Goal: Ask a question: Seek information or help from site administrators or community

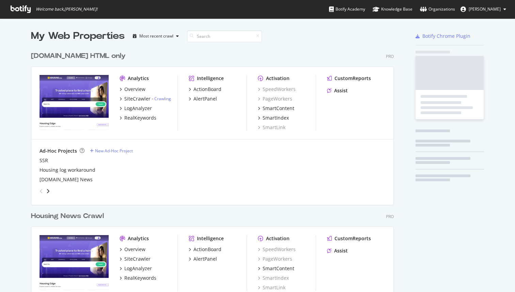
scroll to position [292, 515]
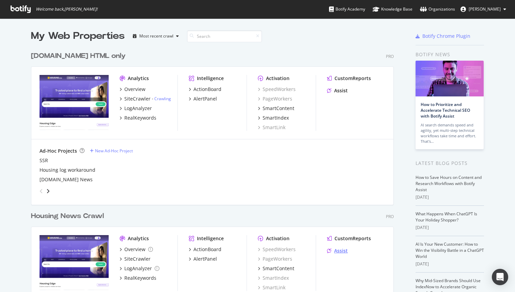
click at [339, 251] on div "Assist" at bounding box center [341, 250] width 14 height 7
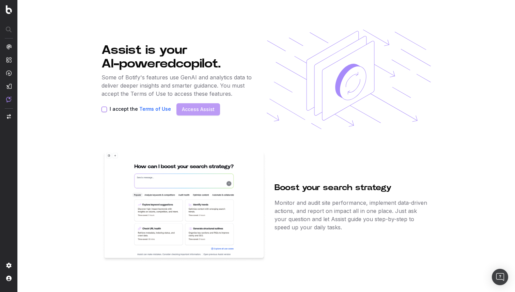
click at [103, 110] on button "I accept the Terms of Use" at bounding box center [103, 109] width 5 height 5
click at [193, 111] on link "Access Assist" at bounding box center [198, 109] width 33 height 7
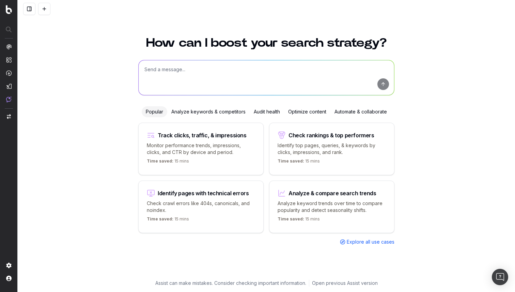
click at [170, 73] on textarea at bounding box center [266, 77] width 255 height 35
type textarea "c"
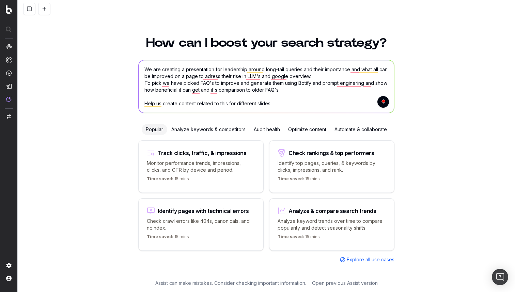
type textarea "We are creating a presentation for leadership around long-tail queries and thei…"
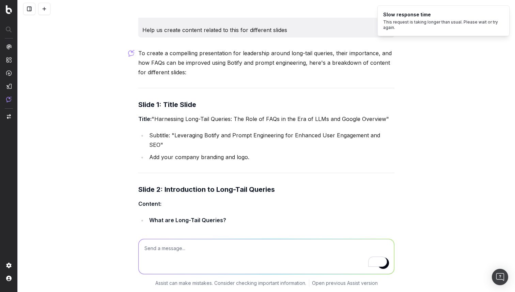
scroll to position [17, 0]
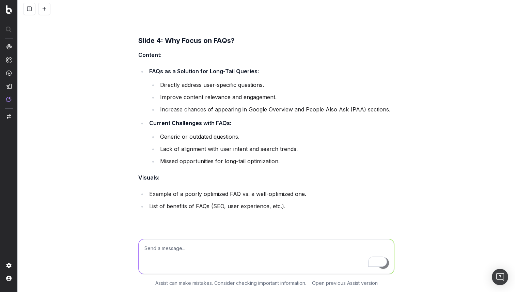
scroll to position [561, 0]
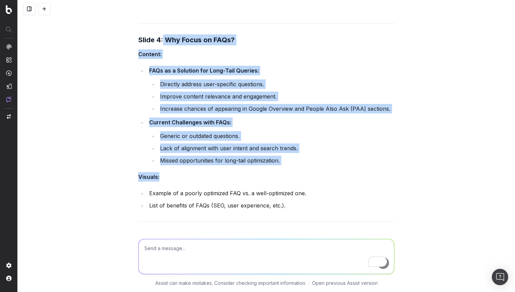
drag, startPoint x: 163, startPoint y: 29, endPoint x: 308, endPoint y: 203, distance: 227.2
copy div "Why Focus on FAQs? Content: FAQs as a Solution for Long-Tail Queries: Directly …"
click at [361, 131] on ul "Generic or outdated questions. Lack of alignment with user intent and search tr…" at bounding box center [271, 148] width 245 height 34
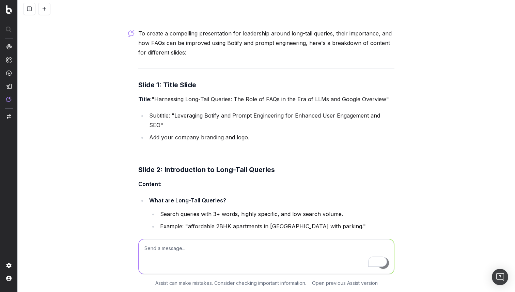
scroll to position [63, 0]
